Goal: Information Seeking & Learning: Learn about a topic

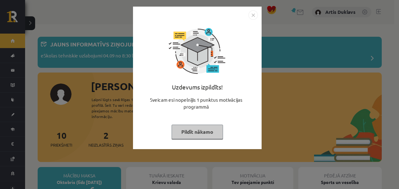
click at [250, 14] on img "Close" at bounding box center [252, 14] width 9 height 9
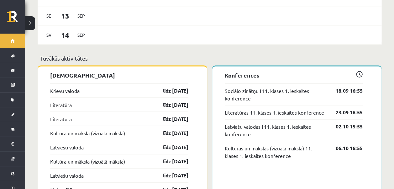
scroll to position [533, 0]
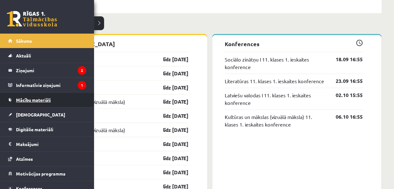
click at [29, 97] on span "Mācību materiāli" at bounding box center [33, 100] width 35 height 6
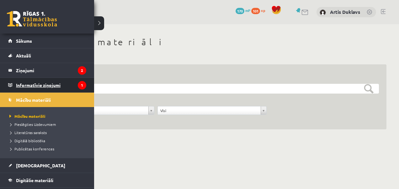
click at [9, 85] on link "Informatīvie ziņojumi 1" at bounding box center [47, 85] width 78 height 14
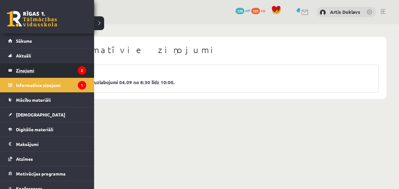
click at [19, 71] on legend "Ziņojumi 2" at bounding box center [51, 70] width 70 height 14
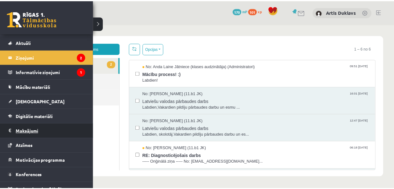
scroll to position [20, 0]
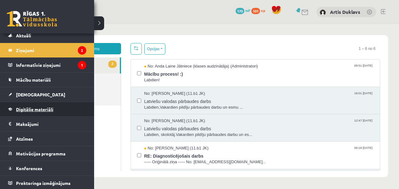
click at [31, 112] on link "Digitālie materiāli" at bounding box center [47, 109] width 78 height 14
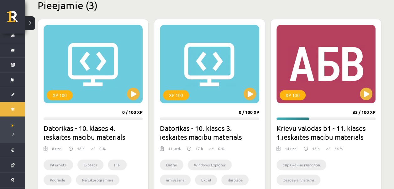
scroll to position [125, 0]
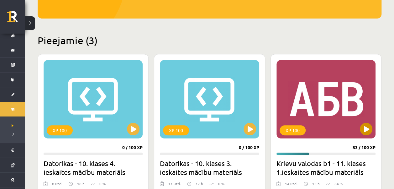
click at [341, 104] on div "XP 100" at bounding box center [325, 99] width 99 height 78
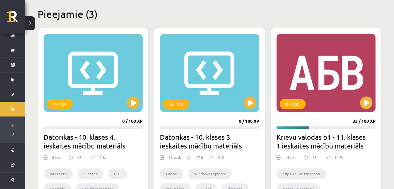
scroll to position [187, 0]
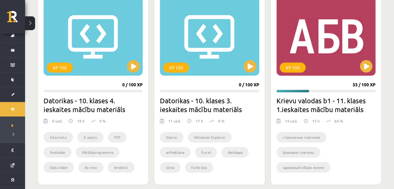
click at [322, 93] on div "XP 100 33 / 100 XP Krievu valodas b1 - 11. klases 1.ieskaites mācību materiāls …" at bounding box center [326, 87] width 111 height 193
click at [341, 43] on div "XP 100" at bounding box center [325, 36] width 99 height 78
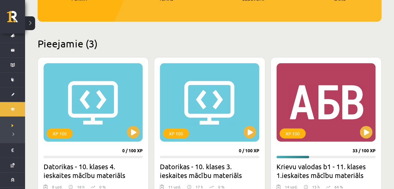
scroll to position [93, 0]
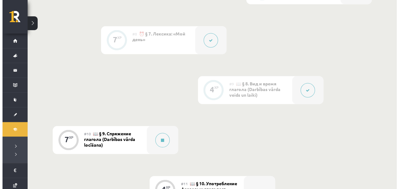
scroll to position [627, 0]
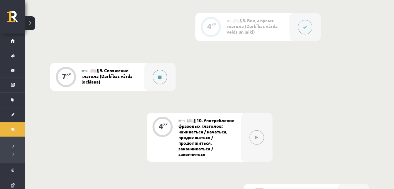
click at [167, 77] on div at bounding box center [159, 77] width 31 height 28
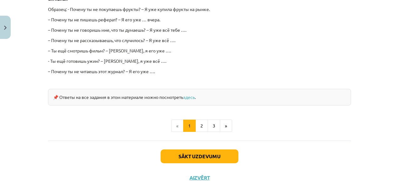
scroll to position [596, 0]
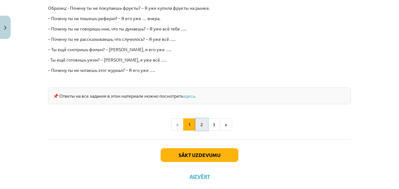
click at [197, 118] on button "2" at bounding box center [201, 124] width 13 height 13
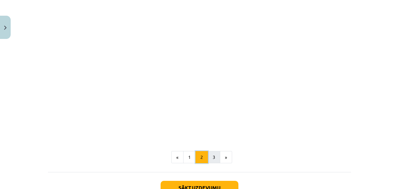
scroll to position [303, 0]
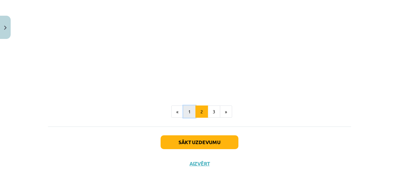
click at [190, 106] on button "1" at bounding box center [189, 111] width 13 height 13
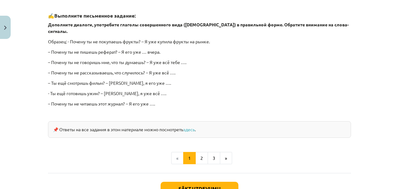
scroll to position [577, 0]
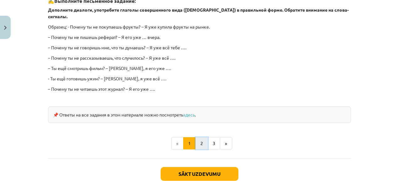
click at [196, 137] on button "2" at bounding box center [201, 143] width 13 height 13
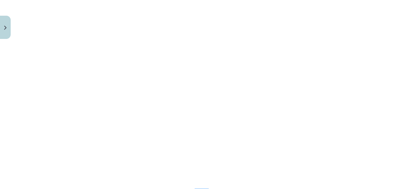
scroll to position [206, 0]
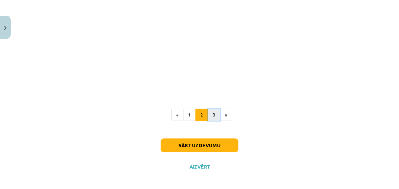
click at [210, 117] on button "3" at bounding box center [214, 114] width 13 height 13
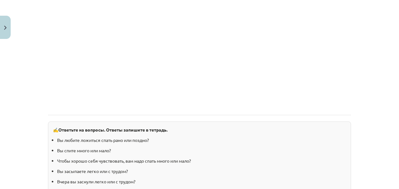
scroll to position [555, 0]
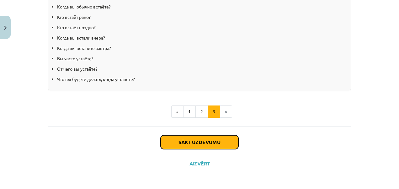
click at [223, 138] on button "Sākt uzdevumu" at bounding box center [199, 142] width 78 height 14
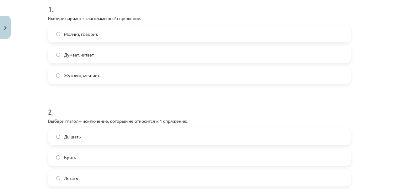
scroll to position [132, 0]
click at [75, 36] on label "Молчит, говорит." at bounding box center [200, 33] width 302 height 16
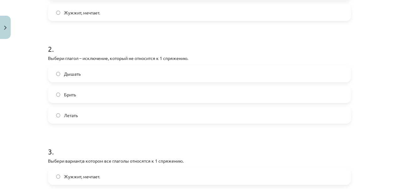
scroll to position [194, 0]
click at [56, 70] on label "Дышать" at bounding box center [200, 73] width 302 height 16
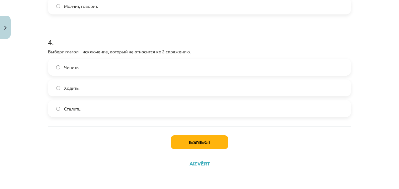
scroll to position [406, 0]
click at [65, 107] on span "Стелить." at bounding box center [72, 108] width 17 height 7
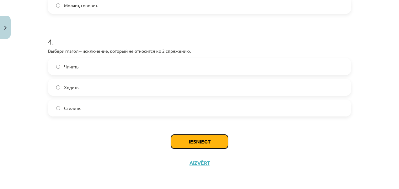
click at [185, 143] on button "Iesniegt" at bounding box center [199, 141] width 57 height 14
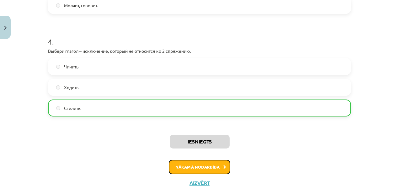
click at [216, 167] on button "Nākamā nodarbība" at bounding box center [199, 167] width 61 height 14
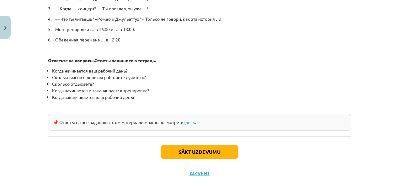
scroll to position [368, 0]
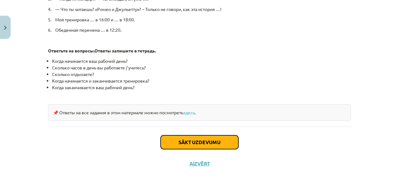
click at [215, 141] on button "Sākt uzdevumu" at bounding box center [199, 142] width 78 height 14
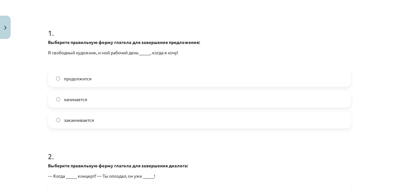
scroll to position [117, 0]
click at [95, 103] on label "начинается" at bounding box center [200, 100] width 302 height 16
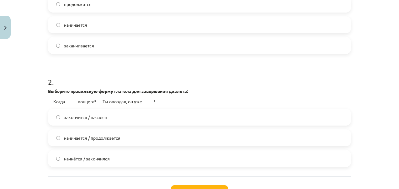
scroll to position [211, 0]
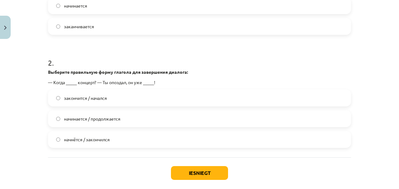
click at [87, 138] on span "начнётся / закончился" at bounding box center [87, 139] width 46 height 7
click at [192, 172] on button "Iesniegt" at bounding box center [199, 173] width 57 height 14
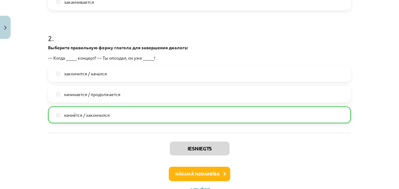
scroll to position [261, 0]
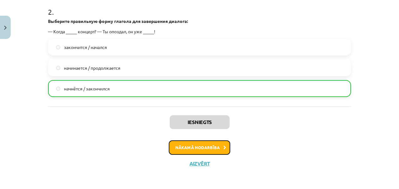
click at [205, 147] on button "Nākamā nodarbība" at bounding box center [199, 147] width 61 height 14
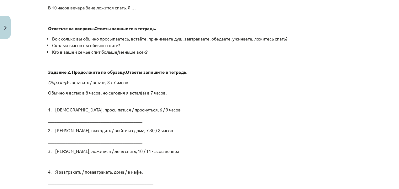
scroll to position [1103, 0]
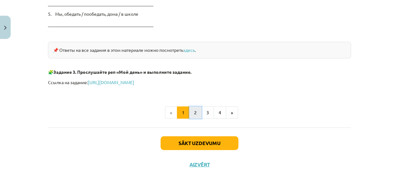
click at [196, 107] on button "2" at bounding box center [195, 112] width 13 height 13
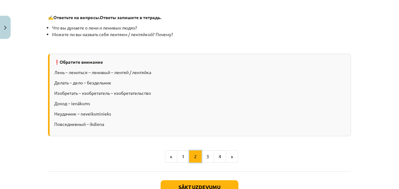
scroll to position [784, 0]
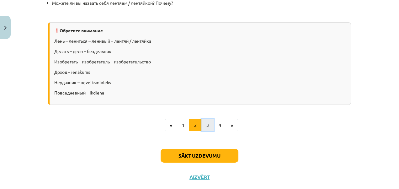
click at [206, 122] on button "3" at bounding box center [207, 125] width 13 height 13
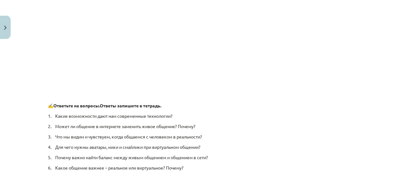
scroll to position [494, 0]
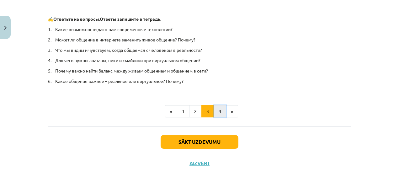
click at [215, 110] on button "4" at bounding box center [219, 111] width 13 height 13
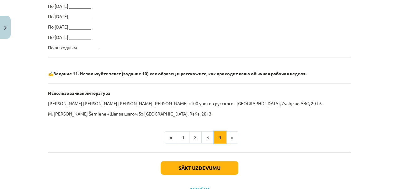
scroll to position [448, 0]
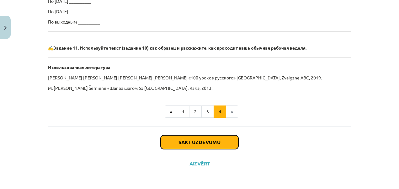
click at [225, 137] on button "Sākt uzdevumu" at bounding box center [199, 142] width 78 height 14
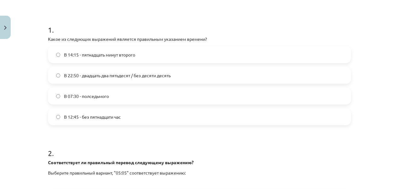
scroll to position [110, 0]
click at [132, 110] on label "В 12:45 - без пятнадцати час" at bounding box center [200, 117] width 302 height 16
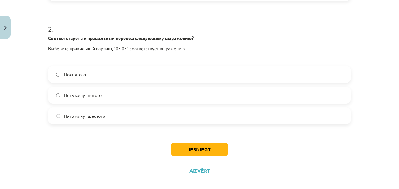
scroll to position [235, 0]
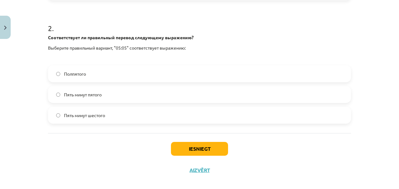
click at [122, 121] on label "Пять минут шестого" at bounding box center [200, 115] width 302 height 16
click at [181, 147] on button "Iesniegt" at bounding box center [199, 149] width 57 height 14
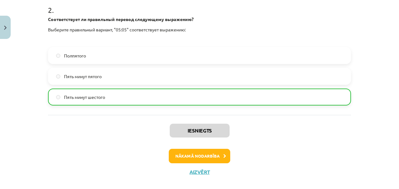
scroll to position [262, 0]
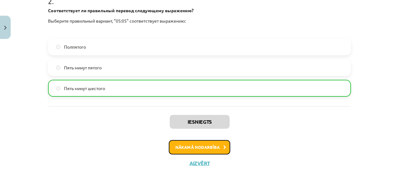
click at [201, 143] on button "Nākamā nodarbība" at bounding box center [199, 147] width 61 height 14
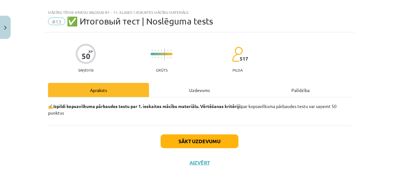
scroll to position [9, 0]
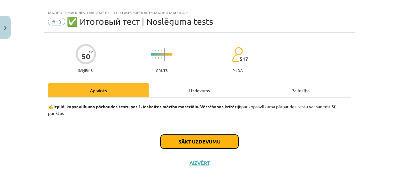
click at [192, 138] on button "Sākt uzdevumu" at bounding box center [199, 141] width 78 height 14
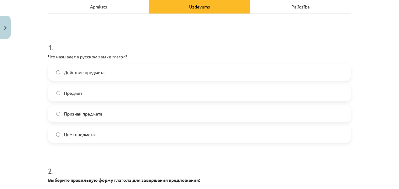
scroll to position [95, 0]
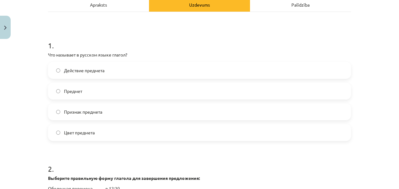
click at [130, 71] on label "Действие предмета" at bounding box center [200, 70] width 302 height 16
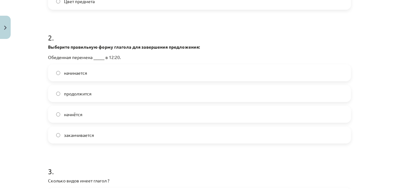
scroll to position [220, 0]
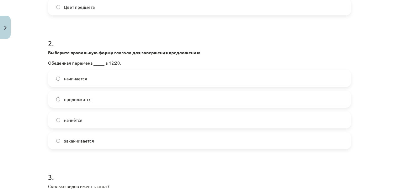
click at [92, 81] on label "начинается" at bounding box center [200, 79] width 302 height 16
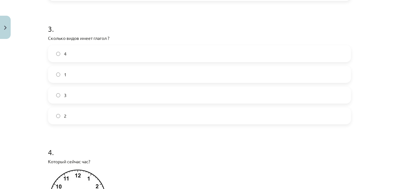
scroll to position [377, 0]
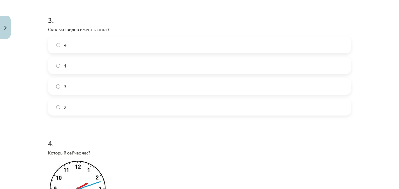
click at [88, 72] on label "1" at bounding box center [200, 66] width 302 height 16
click at [54, 103] on label "2" at bounding box center [200, 107] width 302 height 16
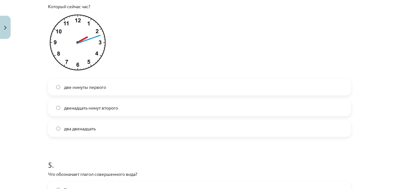
scroll to position [534, 0]
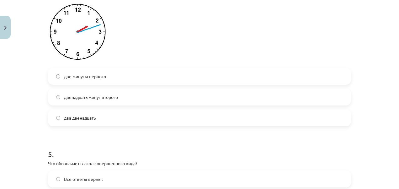
click at [89, 120] on span "два двенадцать" at bounding box center [80, 117] width 32 height 7
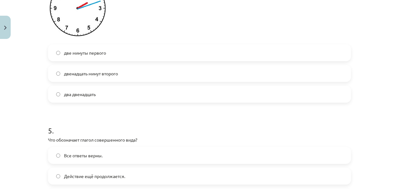
scroll to position [565, 0]
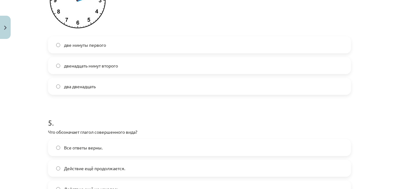
click at [79, 46] on span "две минуты первого" at bounding box center [85, 45] width 42 height 7
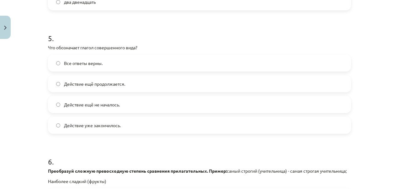
scroll to position [659, 0]
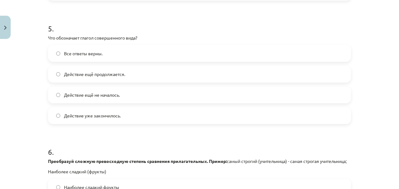
click at [68, 113] on span "Действие уже закончилось." at bounding box center [92, 115] width 57 height 7
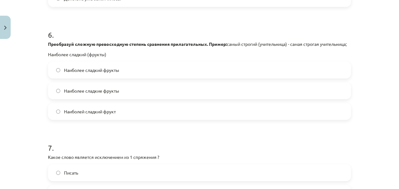
scroll to position [784, 0]
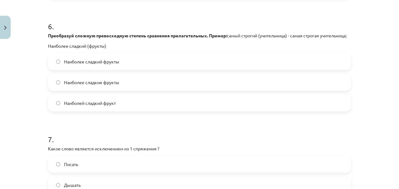
click at [106, 86] on span "Наиболее сладкие фрукты" at bounding box center [91, 82] width 55 height 7
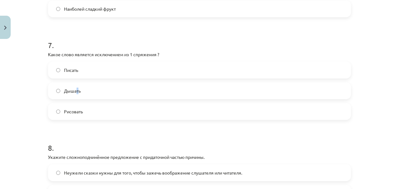
click at [76, 98] on label "Дышать" at bounding box center [200, 91] width 302 height 16
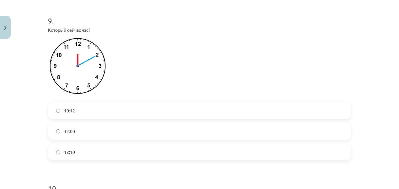
scroll to position [1129, 0]
click at [58, 156] on label "12:10" at bounding box center [200, 151] width 302 height 16
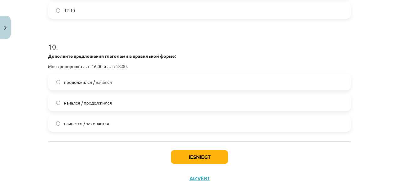
scroll to position [1286, 0]
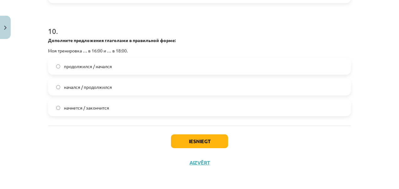
click at [110, 115] on label "начнется / закончится" at bounding box center [200, 108] width 302 height 16
click at [190, 146] on button "Iesniegt" at bounding box center [199, 141] width 57 height 14
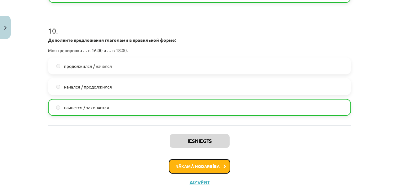
click at [215, 171] on button "Nākamā nodarbība" at bounding box center [199, 166] width 61 height 14
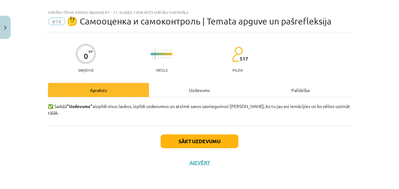
scroll to position [3, 0]
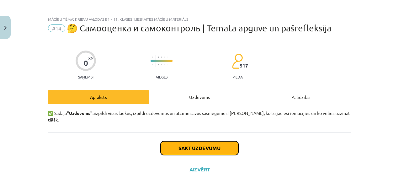
click at [214, 141] on button "Sākt uzdevumu" at bounding box center [199, 148] width 78 height 14
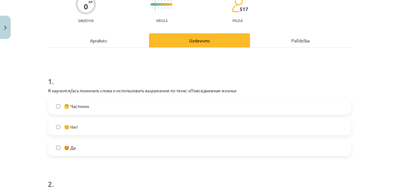
scroll to position [94, 0]
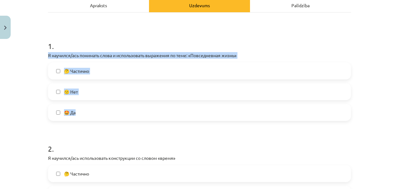
drag, startPoint x: 45, startPoint y: 55, endPoint x: 92, endPoint y: 115, distance: 76.9
copy div "Я научился/ась понимать слова и использовать выражения по теме: «Повседневная ж…"
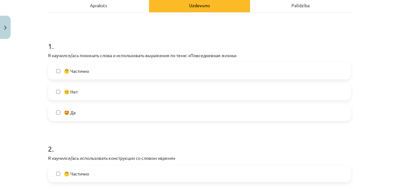
drag, startPoint x: 76, startPoint y: 137, endPoint x: 76, endPoint y: 133, distance: 4.1
click at [76, 135] on h1 "2 ." at bounding box center [199, 142] width 303 height 19
click at [60, 111] on label "🤩 Да" at bounding box center [200, 112] width 302 height 16
drag, startPoint x: 60, startPoint y: 111, endPoint x: 62, endPoint y: 65, distance: 46.2
click at [62, 65] on label "🤔 Частично" at bounding box center [200, 71] width 302 height 16
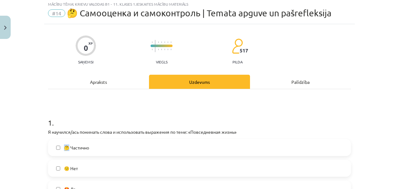
scroll to position [31, 0]
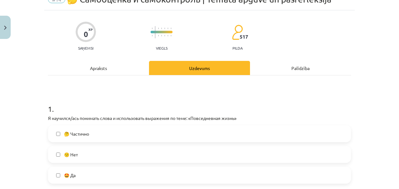
click at [1, 94] on div "Mācību tēma: Krievu valodas b1 - 11. klases 1.ieskaites mācību materiāls #14 🤔 …" at bounding box center [199, 94] width 399 height 189
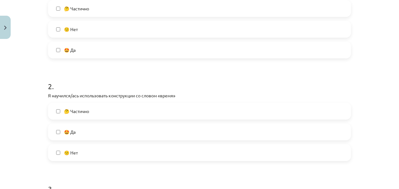
scroll to position [157, 0]
click at [58, 133] on label "🤩 Да" at bounding box center [200, 132] width 302 height 16
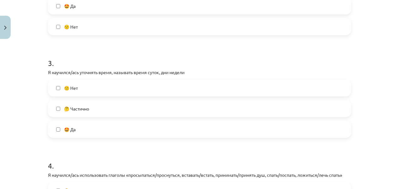
scroll to position [407, 0]
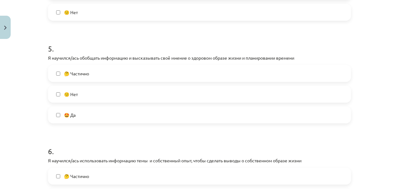
click at [60, 115] on label "🤩 Да" at bounding box center [200, 115] width 302 height 16
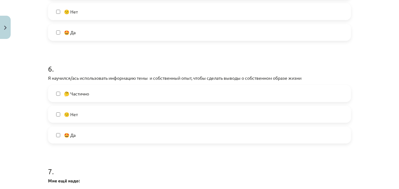
scroll to position [596, 0]
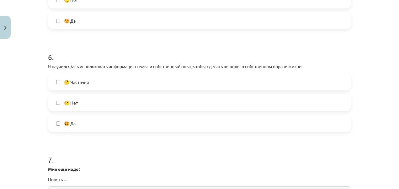
click at [60, 123] on label "🤩 Да" at bounding box center [200, 123] width 302 height 16
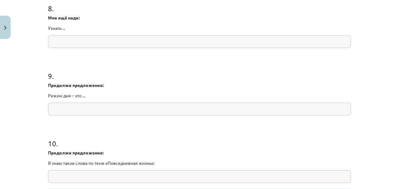
scroll to position [877, 0]
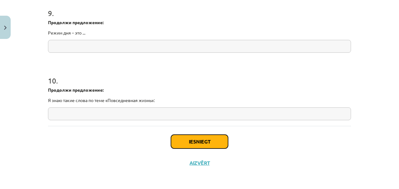
click at [185, 145] on button "Iesniegt" at bounding box center [199, 141] width 57 height 14
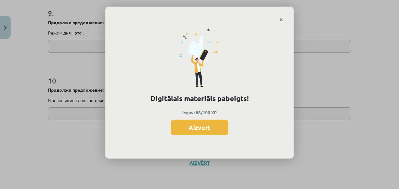
scroll to position [626, 0]
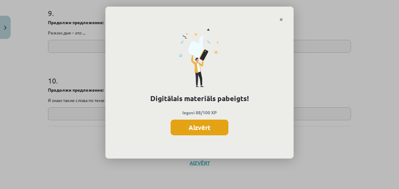
click at [208, 130] on button "Aizvērt" at bounding box center [200, 127] width 58 height 16
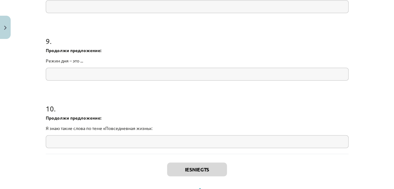
scroll to position [877, 0]
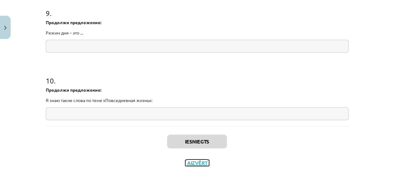
click at [204, 161] on button "Aizvērt" at bounding box center [197, 163] width 24 height 6
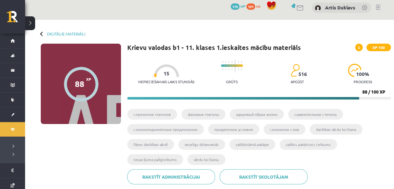
scroll to position [0, 0]
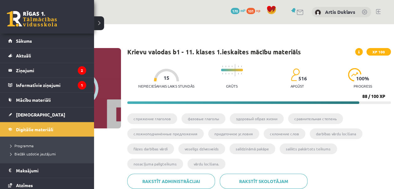
click at [25, 18] on link at bounding box center [32, 19] width 50 height 16
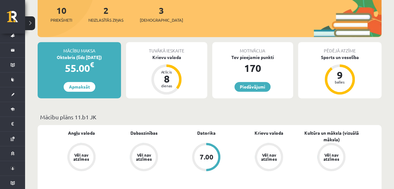
scroll to position [94, 0]
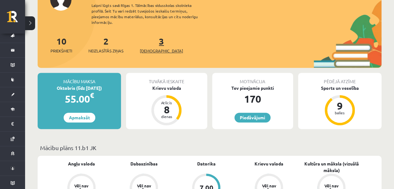
click at [157, 48] on span "[DEMOGRAPHIC_DATA]" at bounding box center [161, 51] width 43 height 6
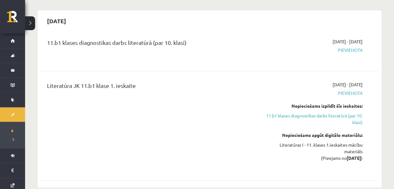
scroll to position [188, 0]
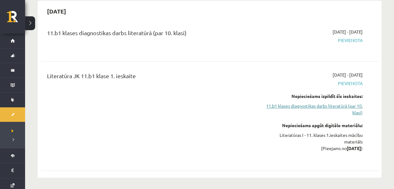
click at [288, 107] on link "11.b1 klases diagnostikas darbs literatūrā (par 10. klasi)" at bounding box center [313, 109] width 99 height 13
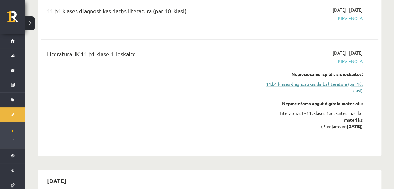
click at [303, 87] on link "11.b1 klases diagnostikas darbs literatūrā (par 10. klasi)" at bounding box center [313, 87] width 99 height 13
click at [303, 84] on link "11.b1 klases diagnostikas darbs literatūrā (par 10. klasi)" at bounding box center [313, 87] width 99 height 13
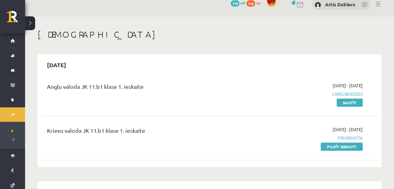
scroll to position [0, 0]
